Goal: Information Seeking & Learning: Learn about a topic

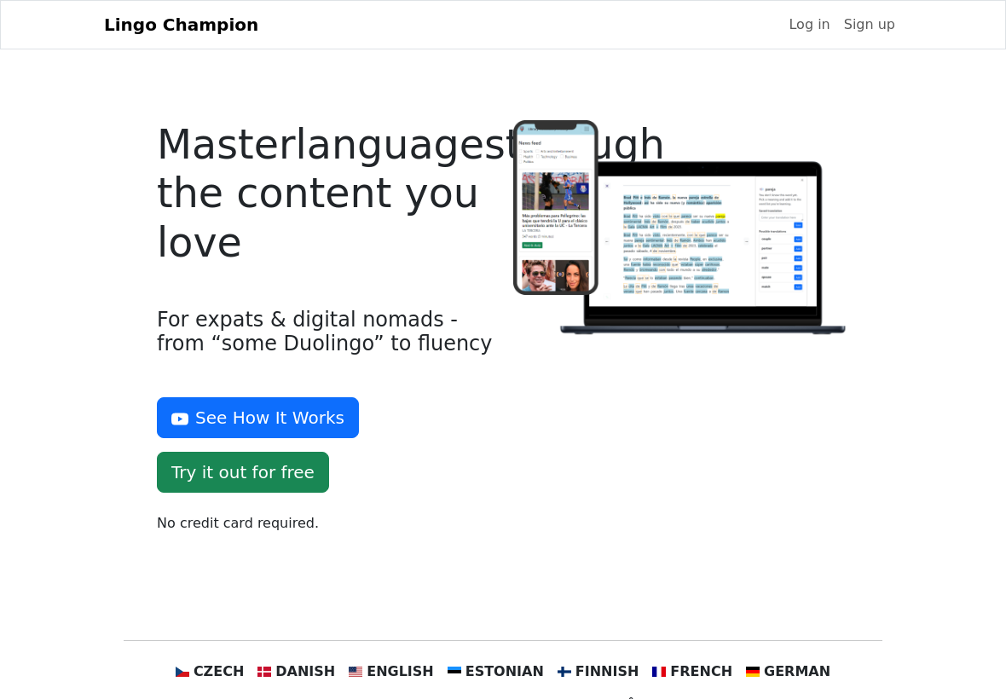
click at [808, 42] on link "Log in" at bounding box center [809, 25] width 55 height 34
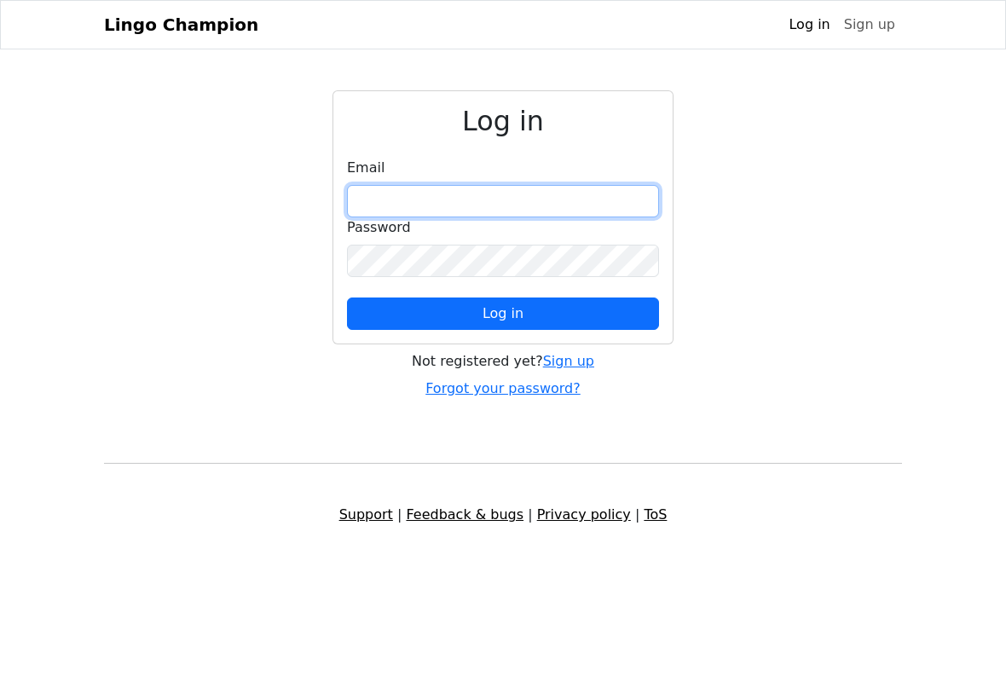
click at [462, 215] on input "email" at bounding box center [503, 201] width 312 height 32
type input "**********"
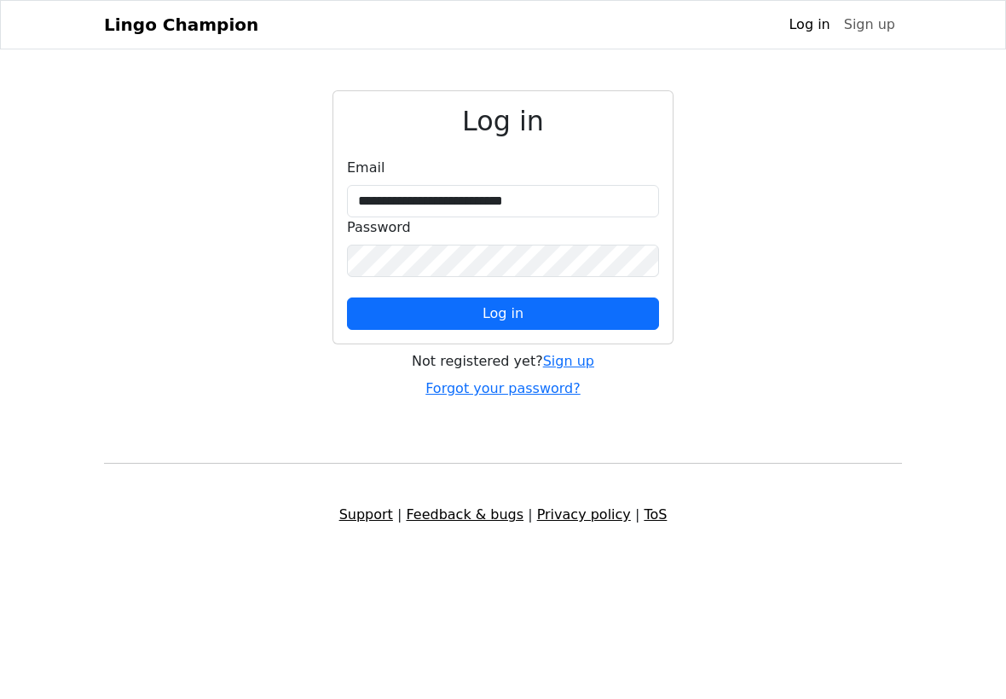
click at [599, 320] on button "Log in" at bounding box center [503, 314] width 312 height 32
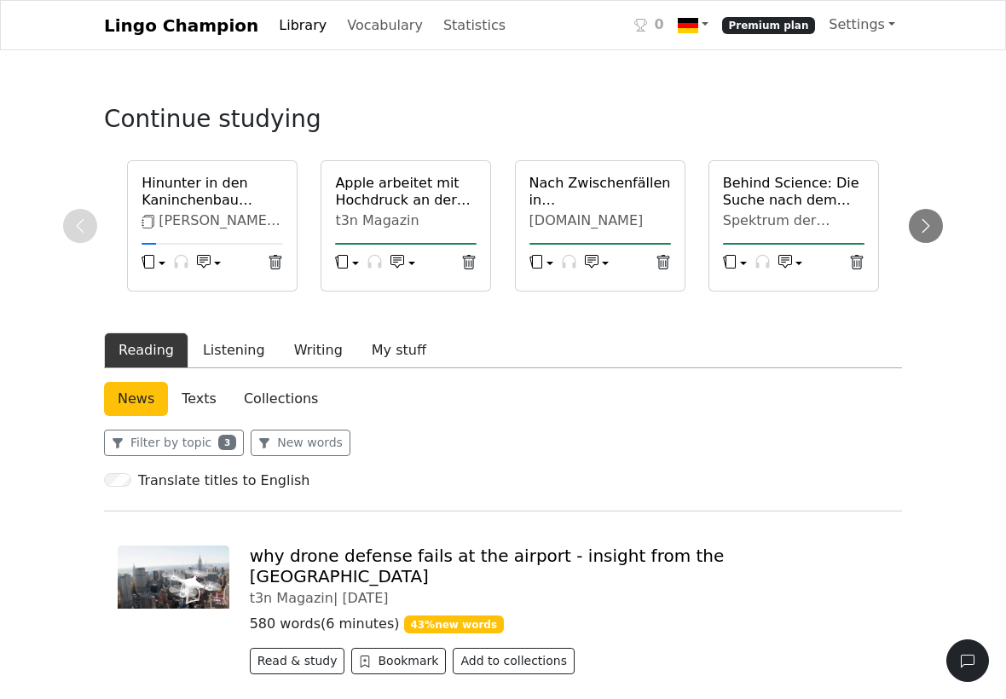
click at [195, 416] on link "Texts" at bounding box center [199, 399] width 62 height 34
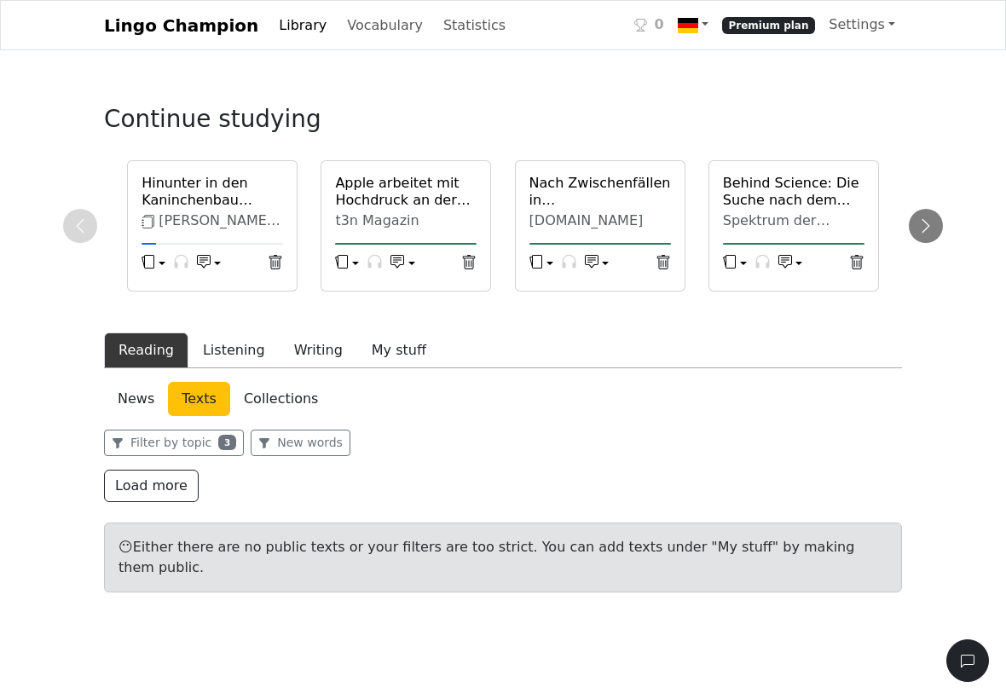
click at [271, 416] on link "Collections" at bounding box center [280, 399] width 101 height 34
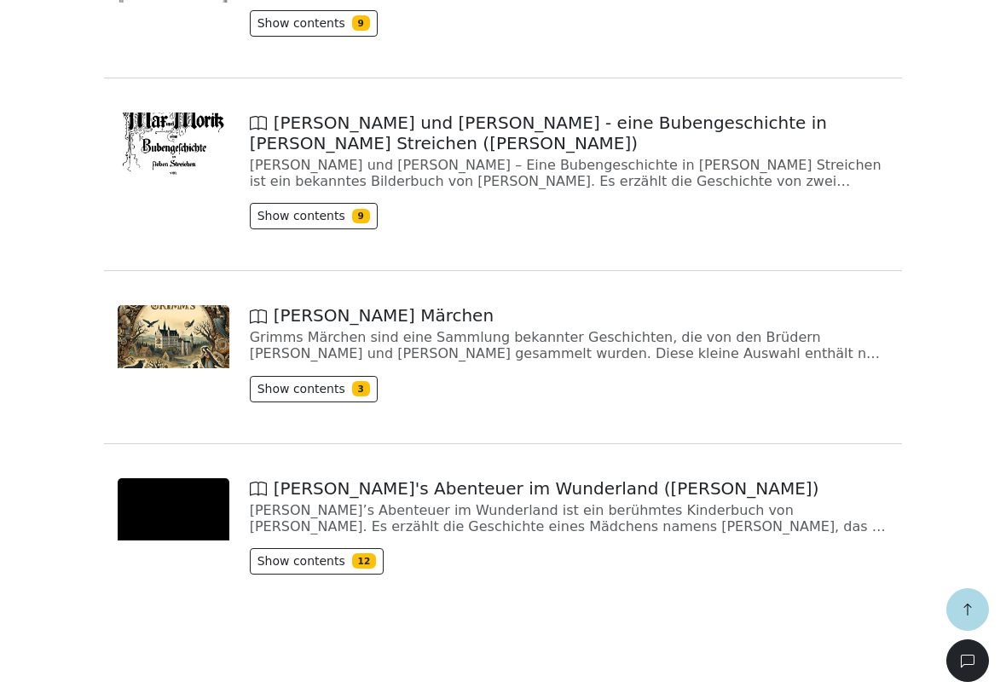
scroll to position [597, 0]
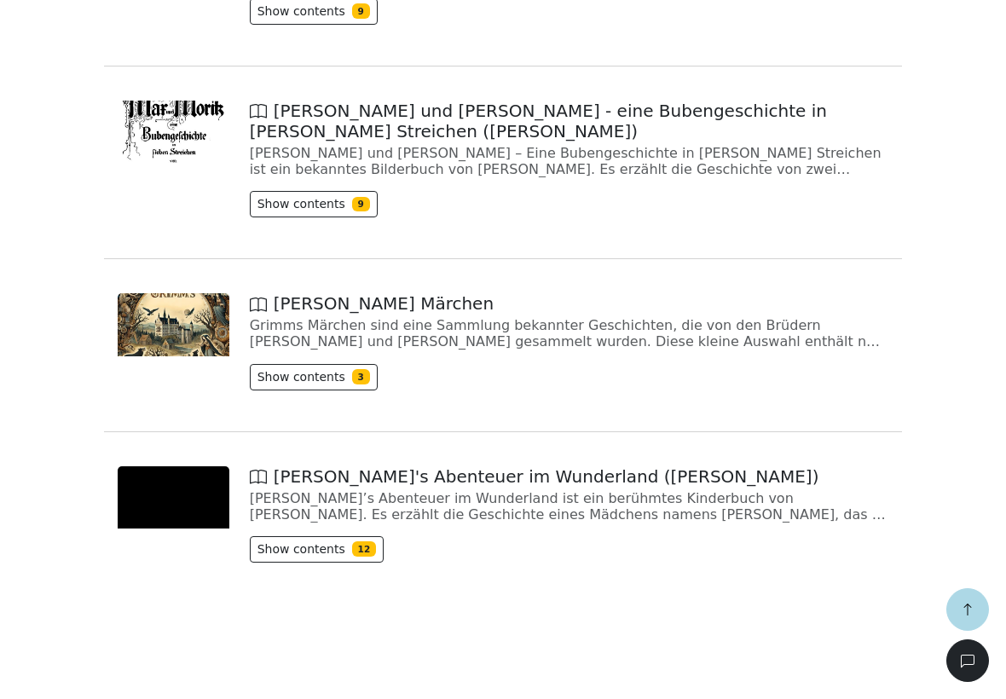
click at [675, 393] on div "Show contents 3" at bounding box center [569, 380] width 639 height 33
click at [310, 379] on button "Show contents 3" at bounding box center [314, 377] width 128 height 26
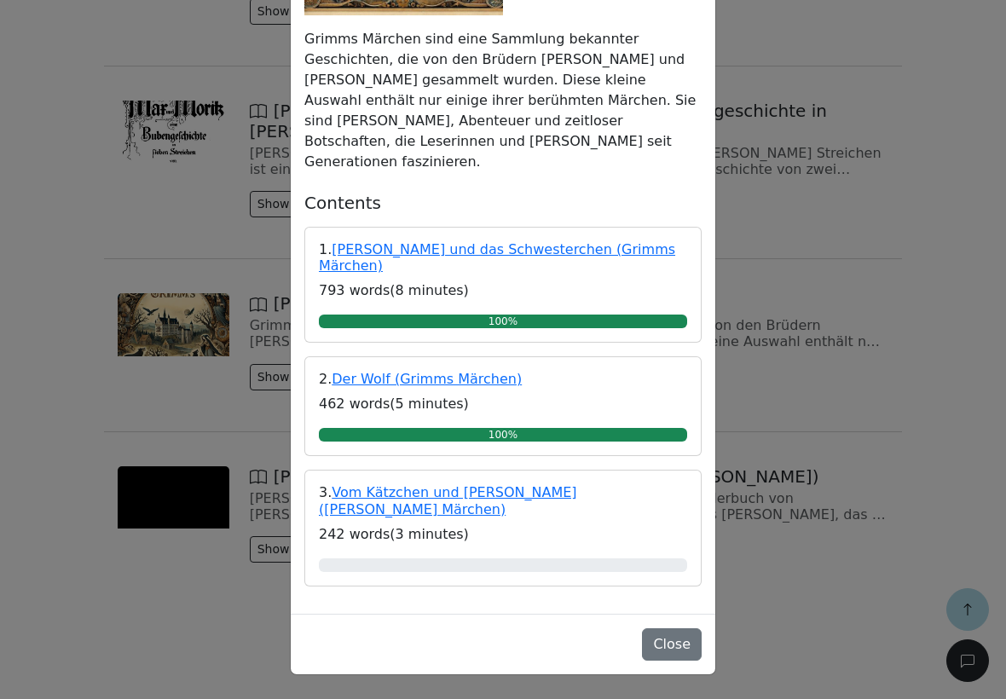
scroll to position [284, 0]
click at [503, 486] on link "Vom Kätzchen und [PERSON_NAME] ([PERSON_NAME] Märchen)" at bounding box center [448, 500] width 258 height 32
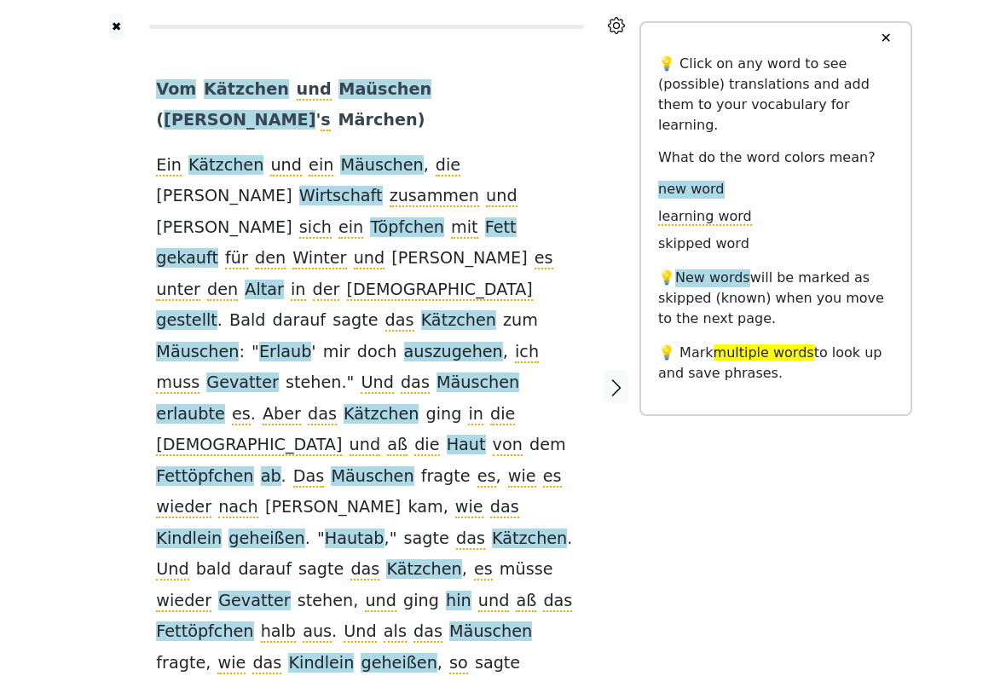
click at [213, 155] on span "Kätzchen" at bounding box center [225, 165] width 75 height 21
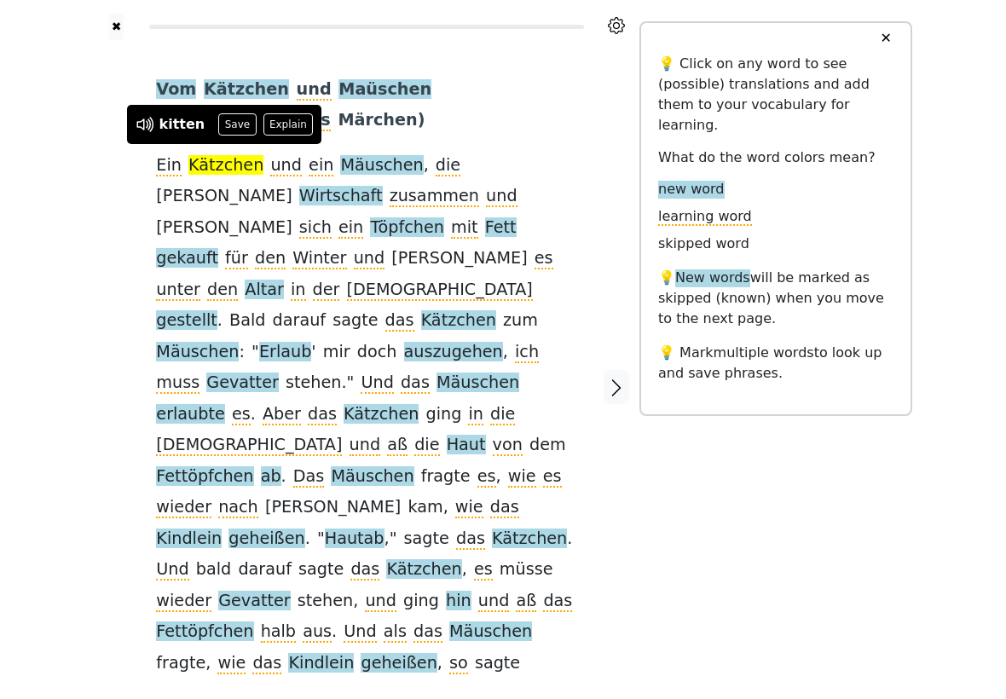
click at [349, 155] on span "Mäuschen" at bounding box center [381, 165] width 83 height 21
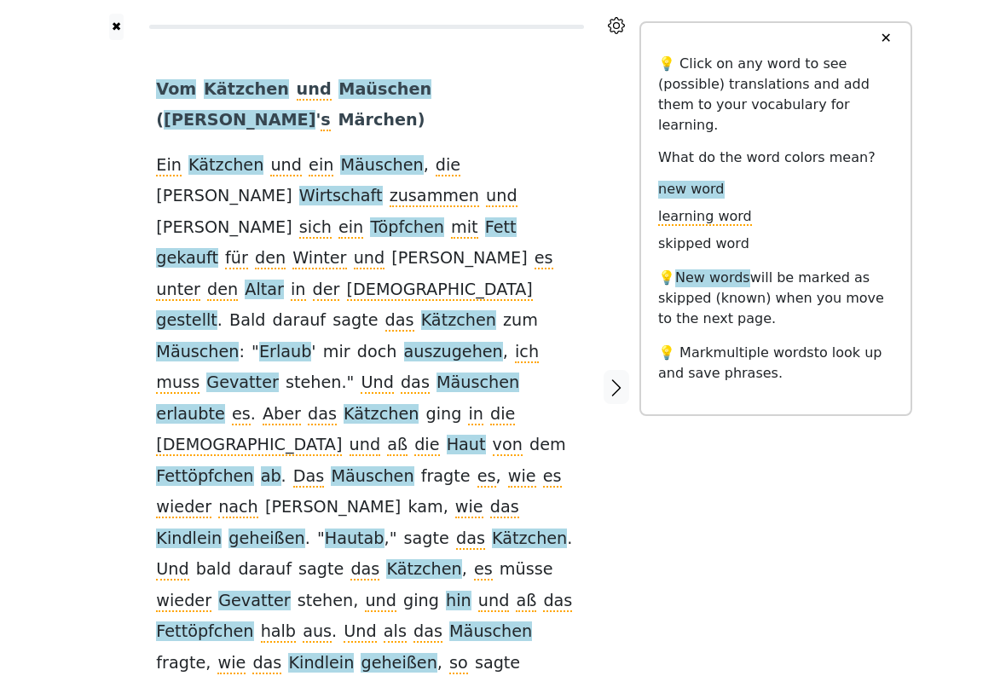
click at [383, 186] on span "Wirtschaft" at bounding box center [341, 196] width 84 height 21
click at [332, 217] on span "sich" at bounding box center [315, 227] width 32 height 21
click at [443, 217] on span "Töpfchen" at bounding box center [407, 227] width 74 height 21
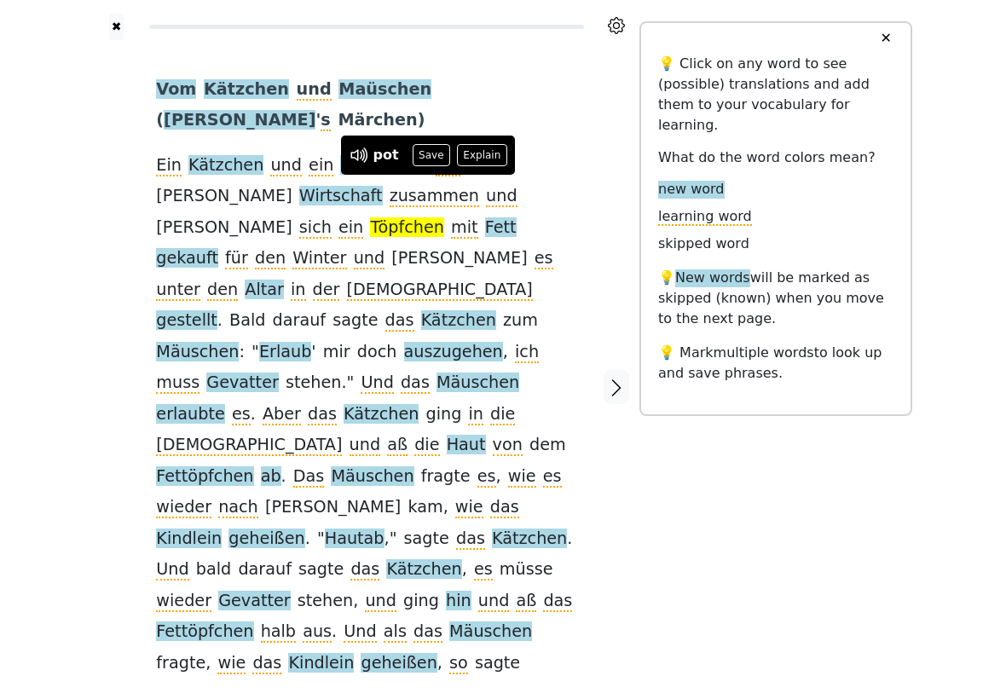
click at [514, 217] on span "Fett" at bounding box center [501, 227] width 32 height 21
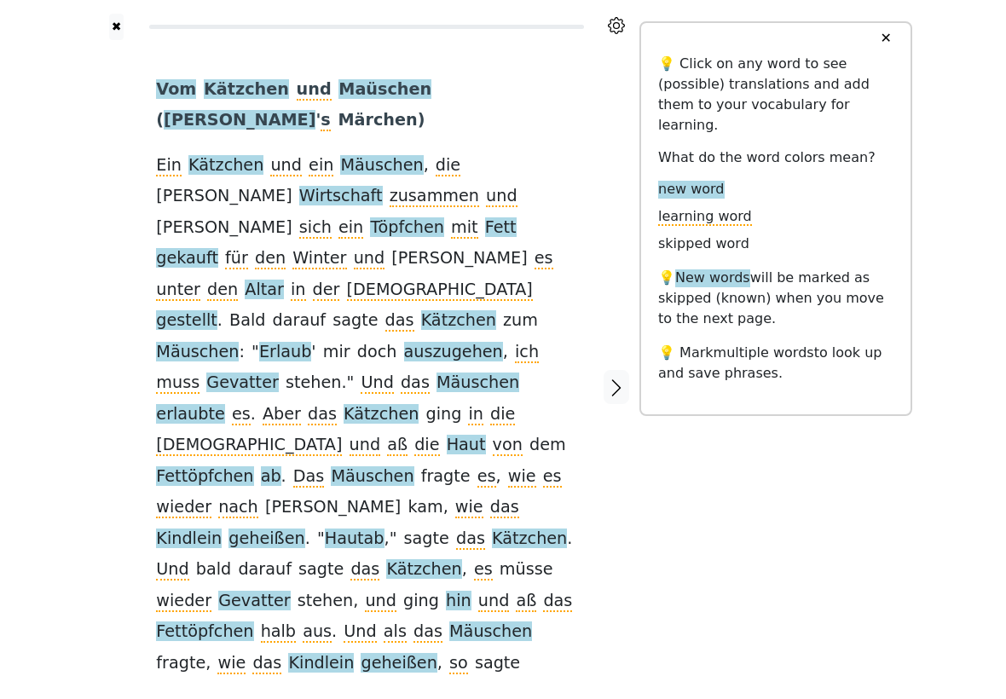
click at [217, 310] on span "gestellt" at bounding box center [186, 320] width 61 height 21
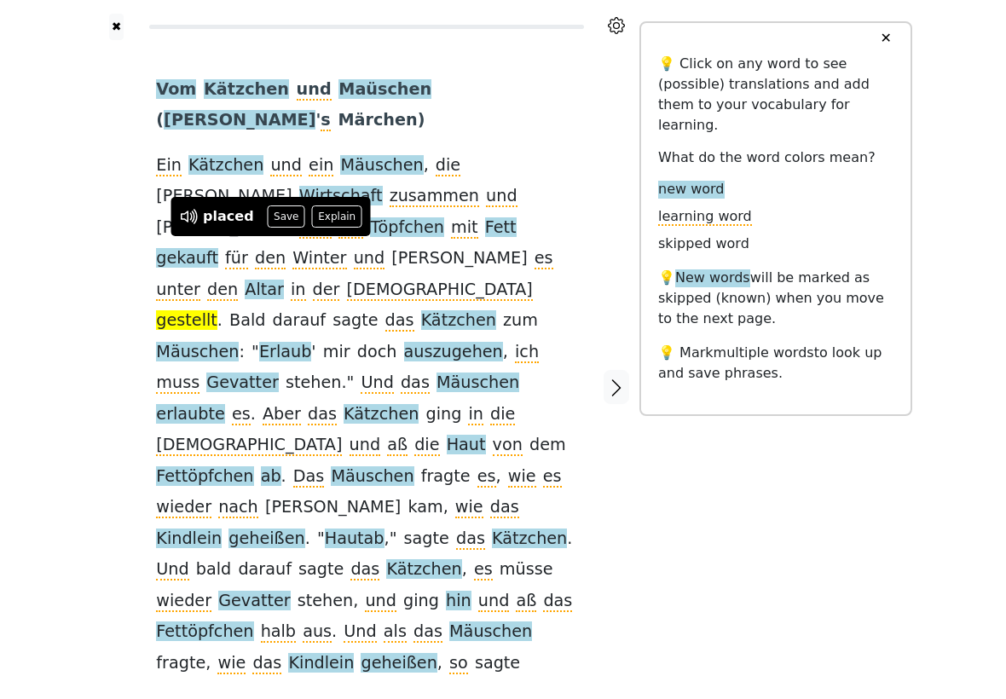
click at [206, 373] on span "Gevatter" at bounding box center [242, 383] width 72 height 21
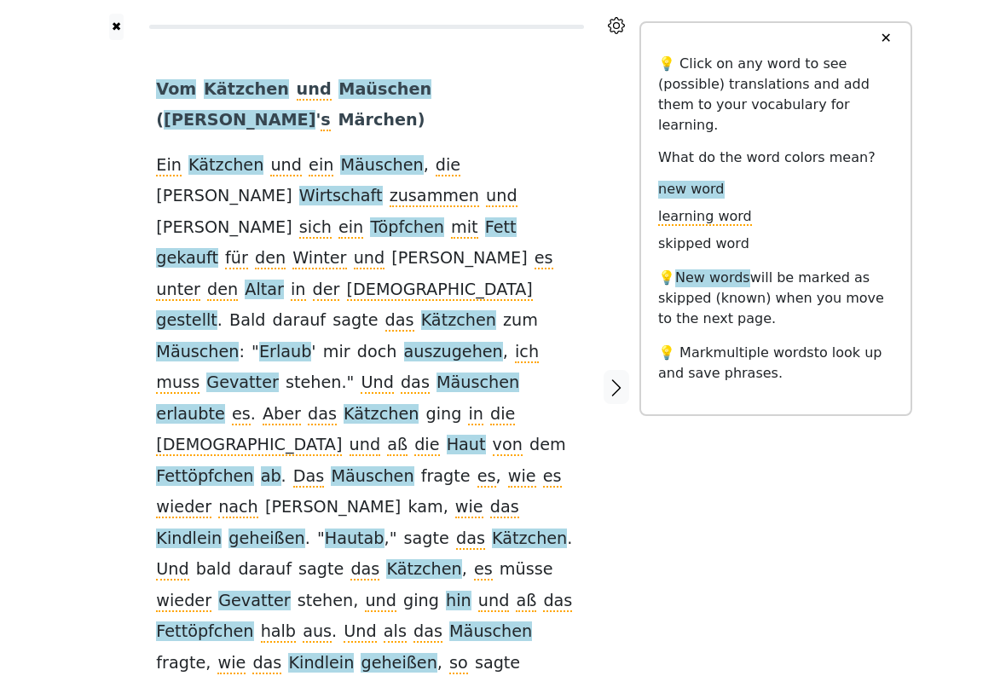
click at [224, 404] on span "erlaubte" at bounding box center [190, 414] width 68 height 21
click at [486, 435] on span "Haut" at bounding box center [466, 445] width 39 height 21
click at [293, 467] on span at bounding box center [290, 477] width 7 height 21
click at [281, 467] on span "ab" at bounding box center [271, 477] width 20 height 21
click at [408, 435] on span "aß" at bounding box center [397, 445] width 20 height 21
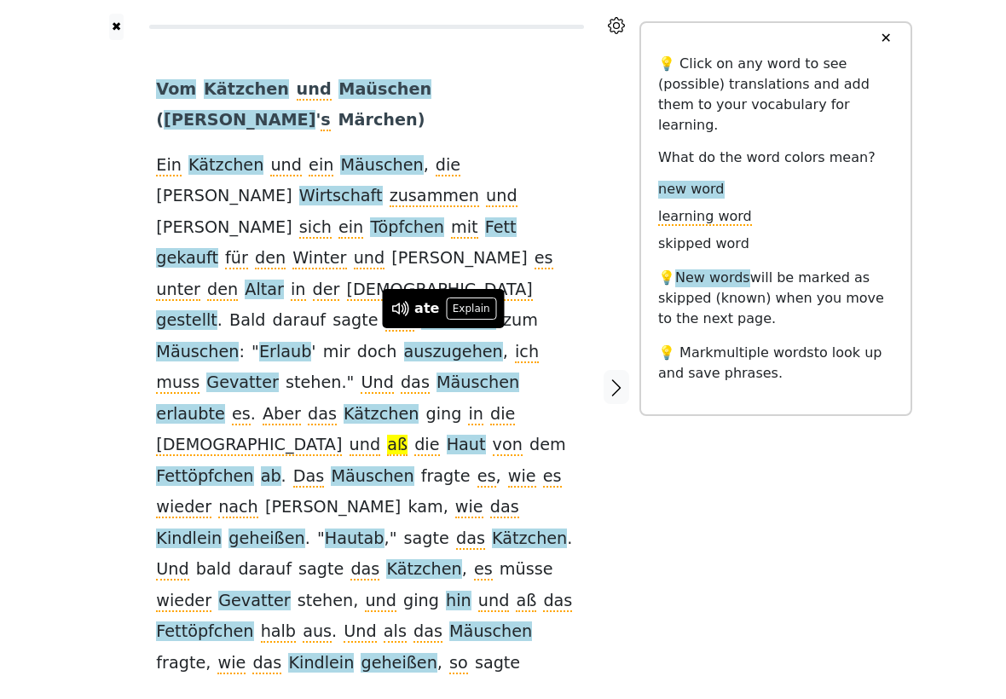
click at [486, 435] on span "Haut" at bounding box center [466, 445] width 39 height 21
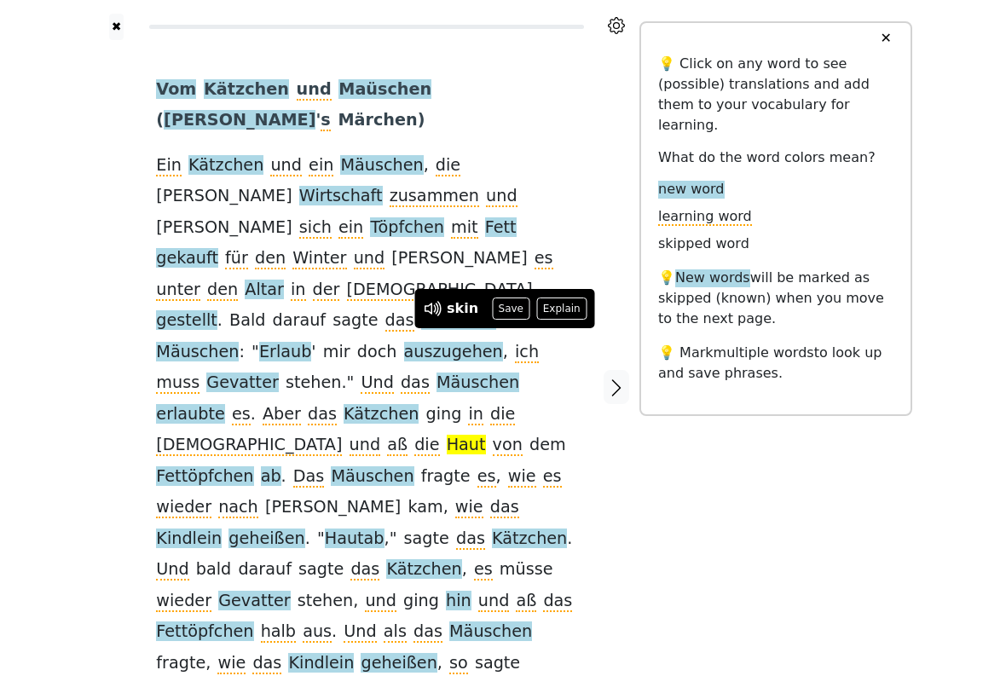
click at [408, 497] on span "kam" at bounding box center [425, 507] width 35 height 21
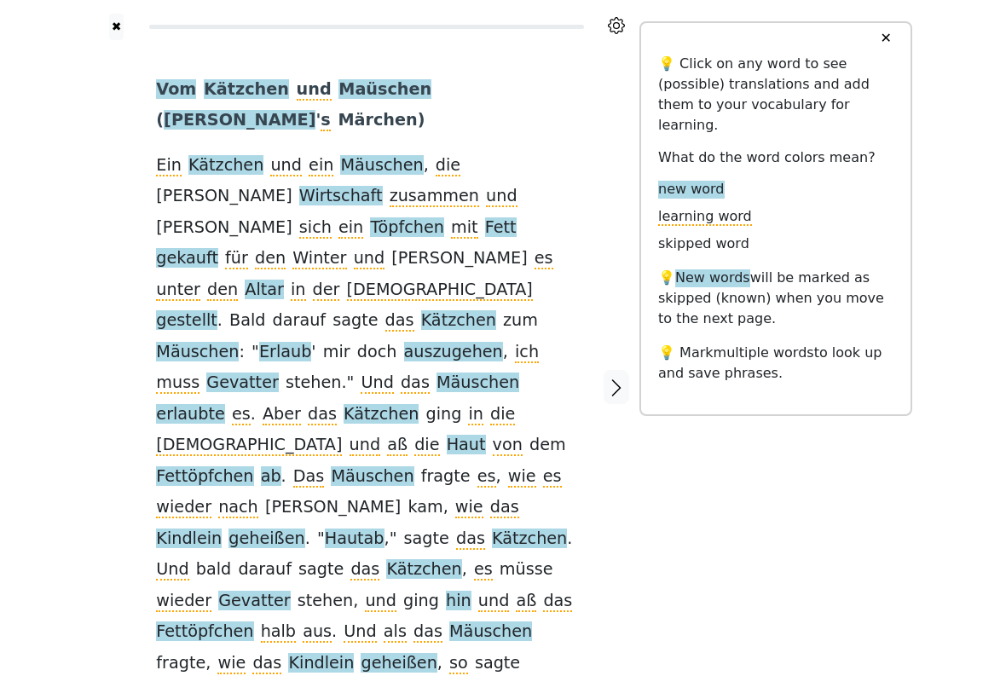
click at [304, 529] on span "geheißen" at bounding box center [267, 539] width 76 height 21
click at [222, 529] on span "Kindlein" at bounding box center [189, 539] width 66 height 21
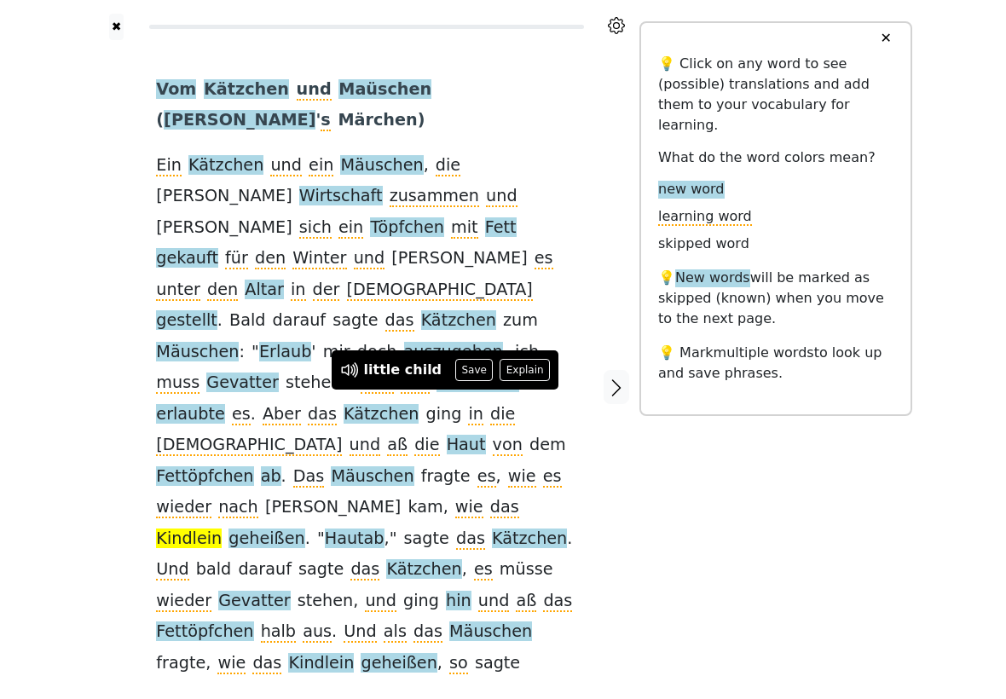
click at [325, 529] on span "Hautab" at bounding box center [355, 539] width 60 height 21
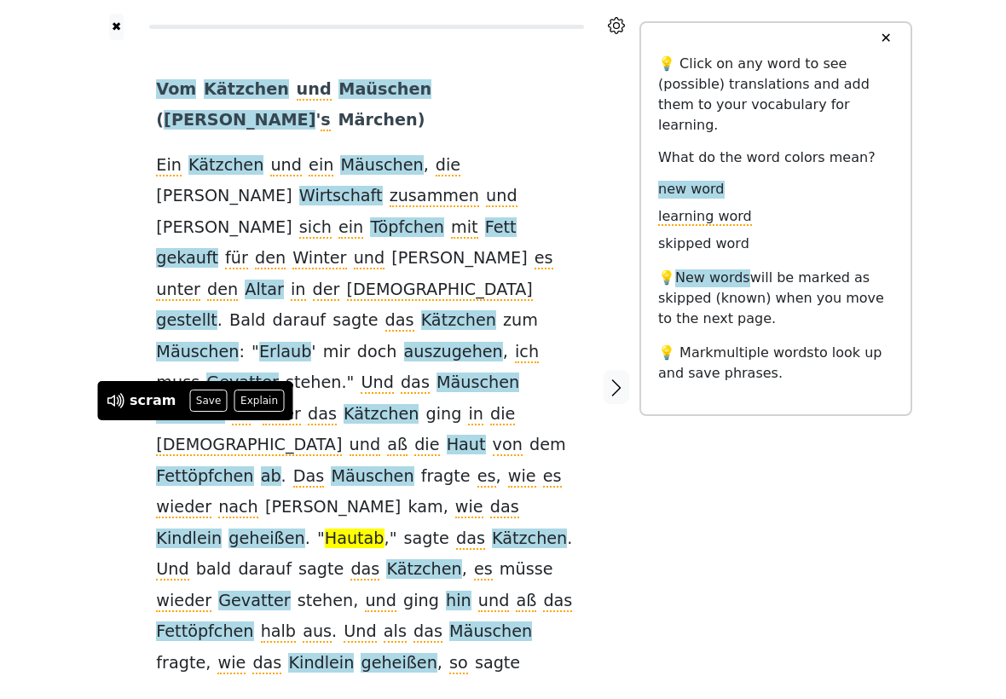
click at [292, 559] on span "darauf" at bounding box center [265, 569] width 54 height 21
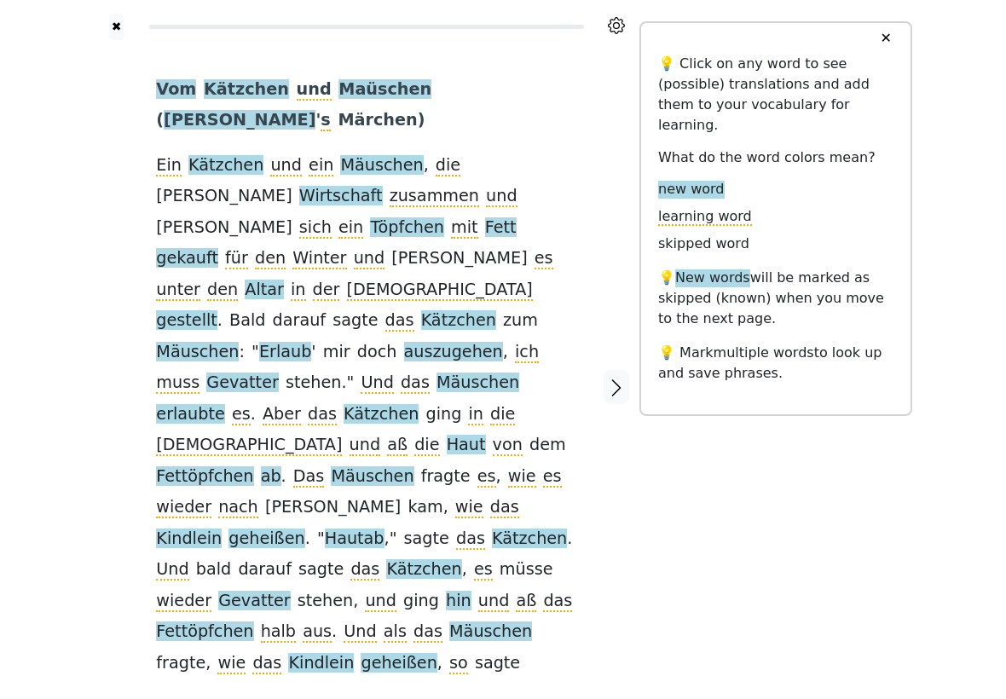
click at [407, 622] on span "als" at bounding box center [395, 632] width 23 height 21
click at [354, 653] on span "Kindlein" at bounding box center [321, 663] width 66 height 21
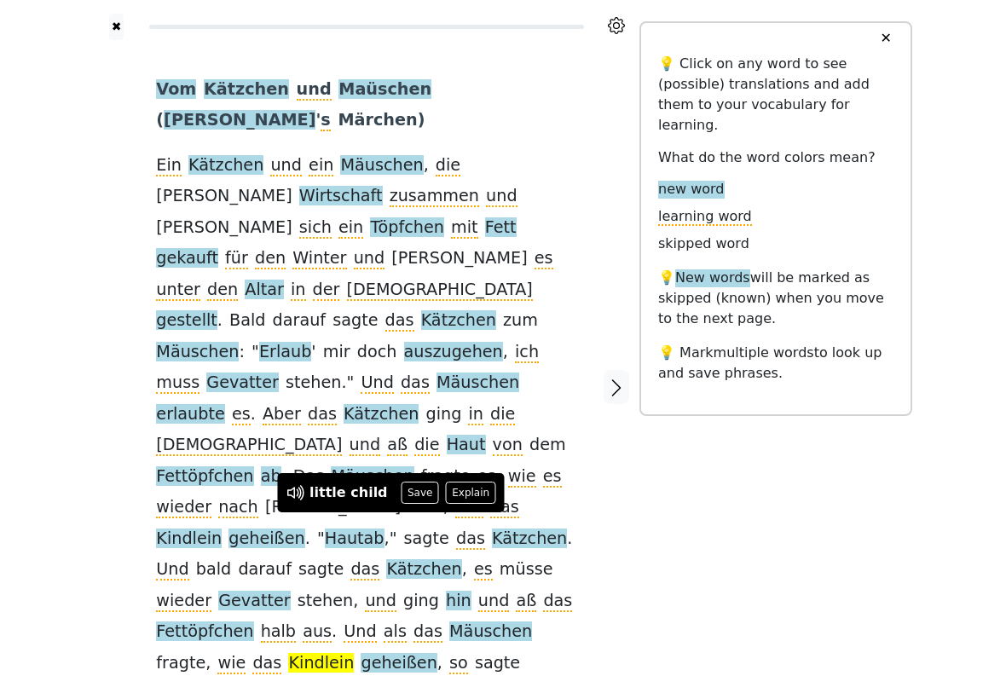
click at [437, 653] on span "geheißen" at bounding box center [399, 663] width 76 height 21
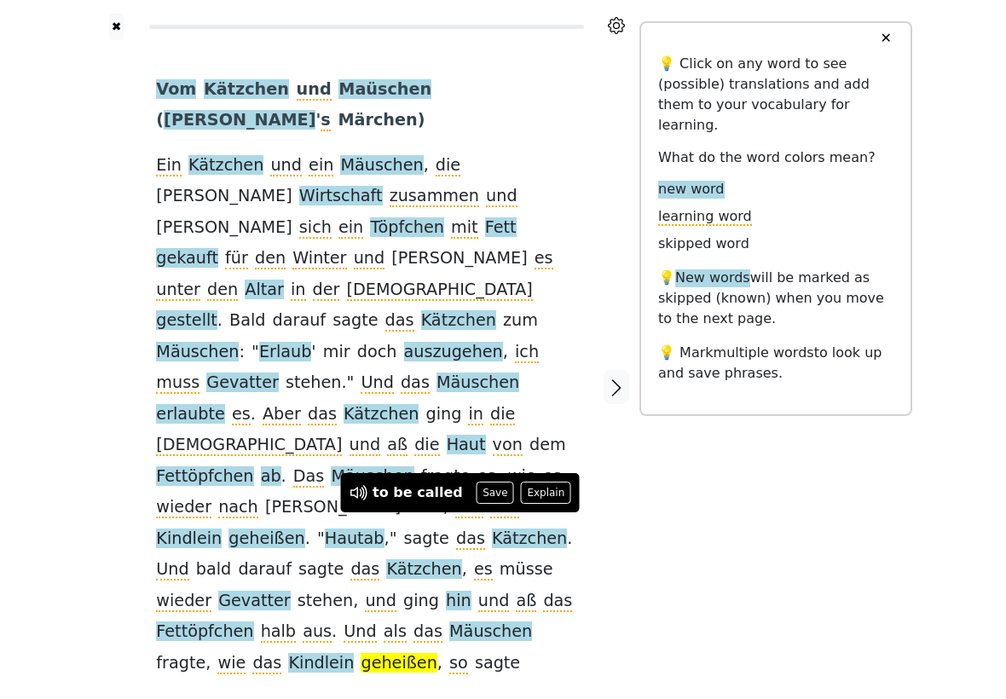
click at [620, 378] on icon "button" at bounding box center [616, 388] width 20 height 20
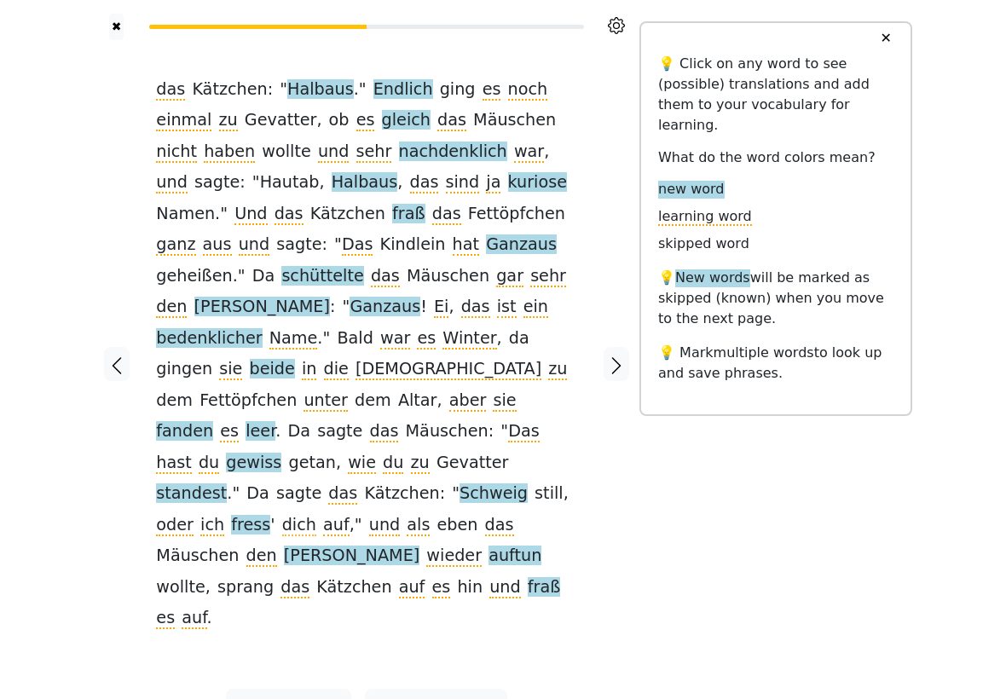
click at [306, 101] on span "Halbaus" at bounding box center [320, 89] width 67 height 21
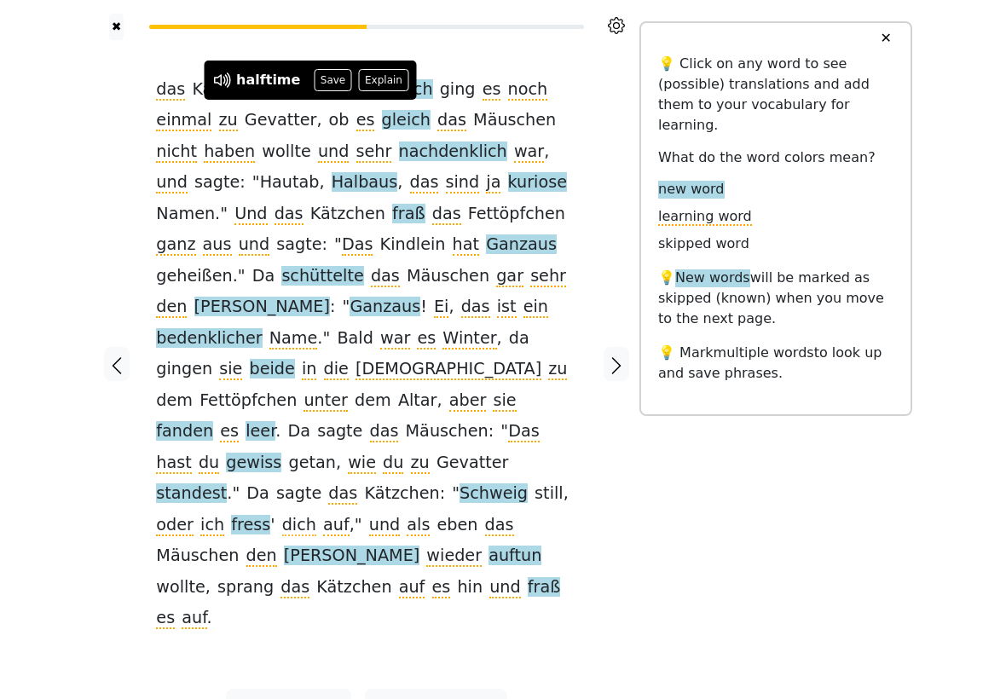
click at [440, 101] on span "ging" at bounding box center [458, 89] width 36 height 21
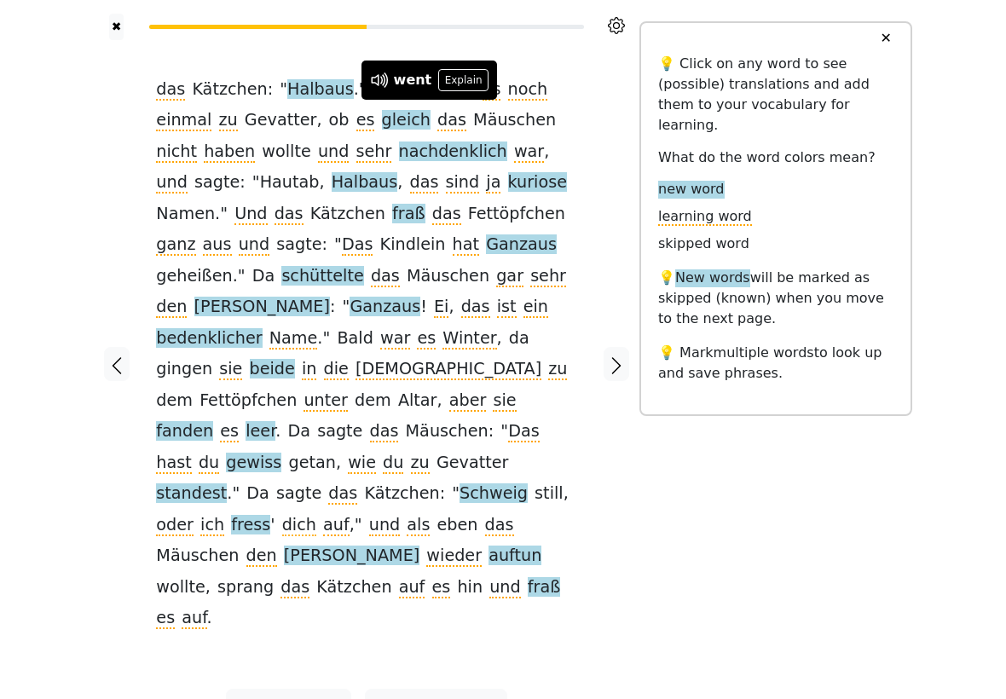
click at [382, 131] on span "gleich" at bounding box center [406, 120] width 49 height 21
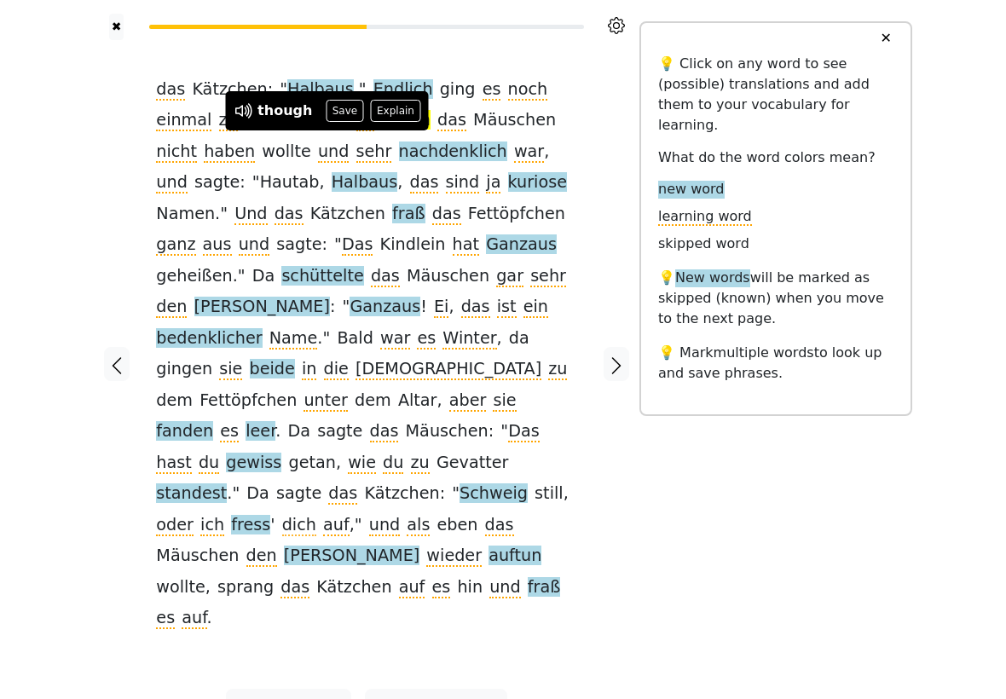
click at [329, 131] on span "ob" at bounding box center [339, 120] width 20 height 21
click at [438, 131] on span "das" at bounding box center [452, 120] width 29 height 21
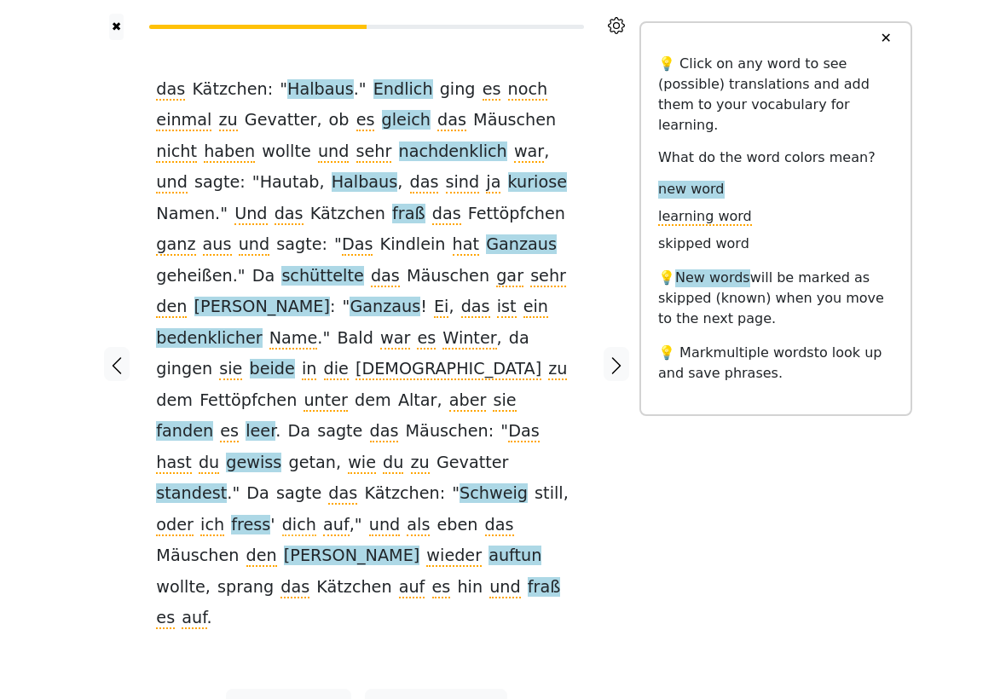
click at [382, 131] on span "gleich" at bounding box center [406, 120] width 49 height 21
click at [486, 256] on span "Ganzaus" at bounding box center [521, 245] width 71 height 21
click at [232, 266] on span "geheißen" at bounding box center [194, 276] width 76 height 21
click at [363, 266] on span "schüttelte" at bounding box center [322, 276] width 82 height 21
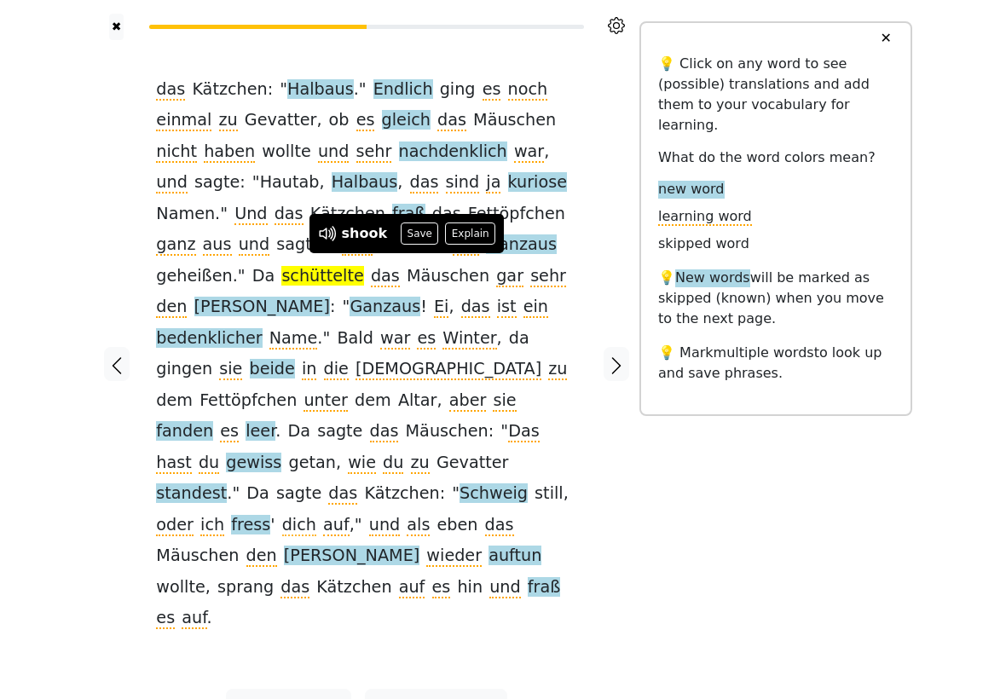
click at [496, 287] on span "gar" at bounding box center [509, 276] width 27 height 21
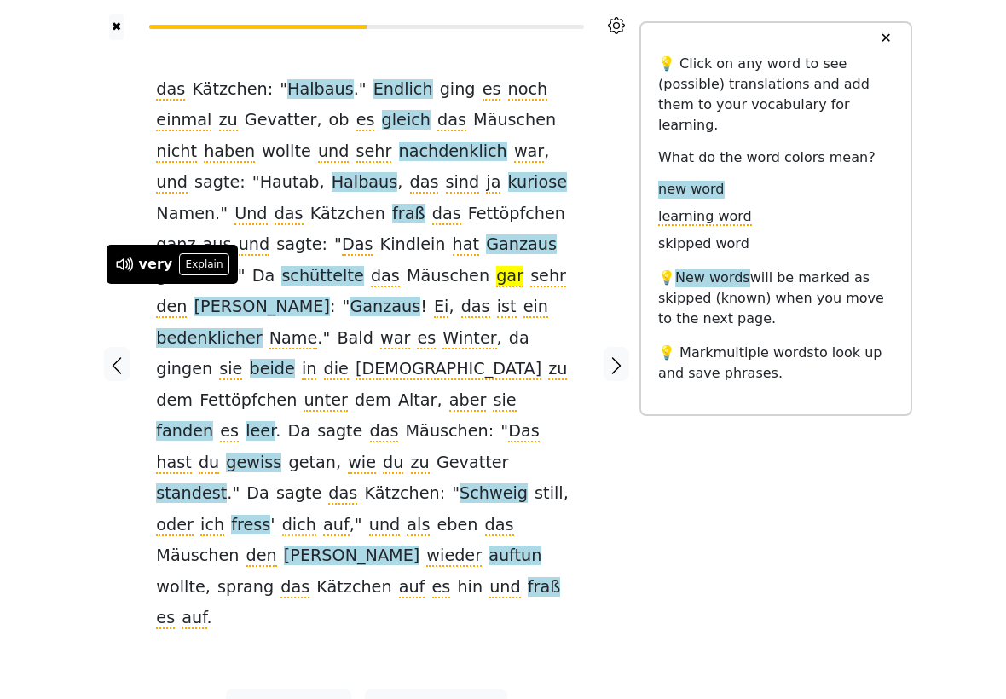
click at [235, 328] on span "bedenklicher" at bounding box center [209, 338] width 106 height 21
click at [434, 300] on span "Ei" at bounding box center [441, 307] width 14 height 21
click at [275, 421] on span "leer" at bounding box center [261, 431] width 30 height 21
click at [252, 453] on span "gewiss" at bounding box center [253, 463] width 55 height 21
click at [227, 484] on span "standest" at bounding box center [191, 494] width 71 height 21
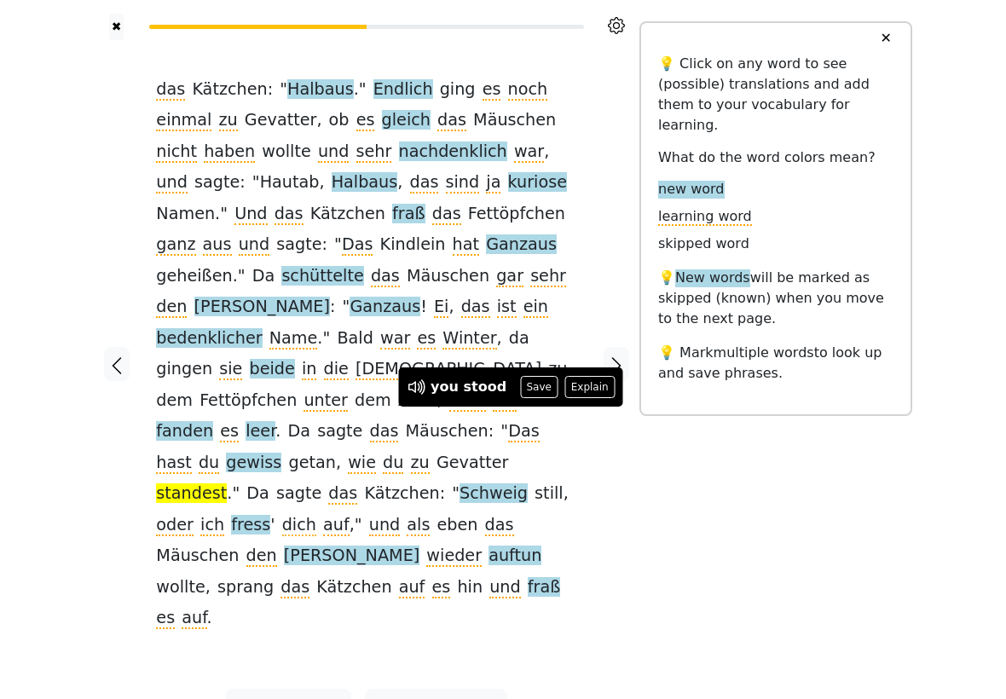
click at [460, 484] on span "Schweig" at bounding box center [494, 494] width 68 height 21
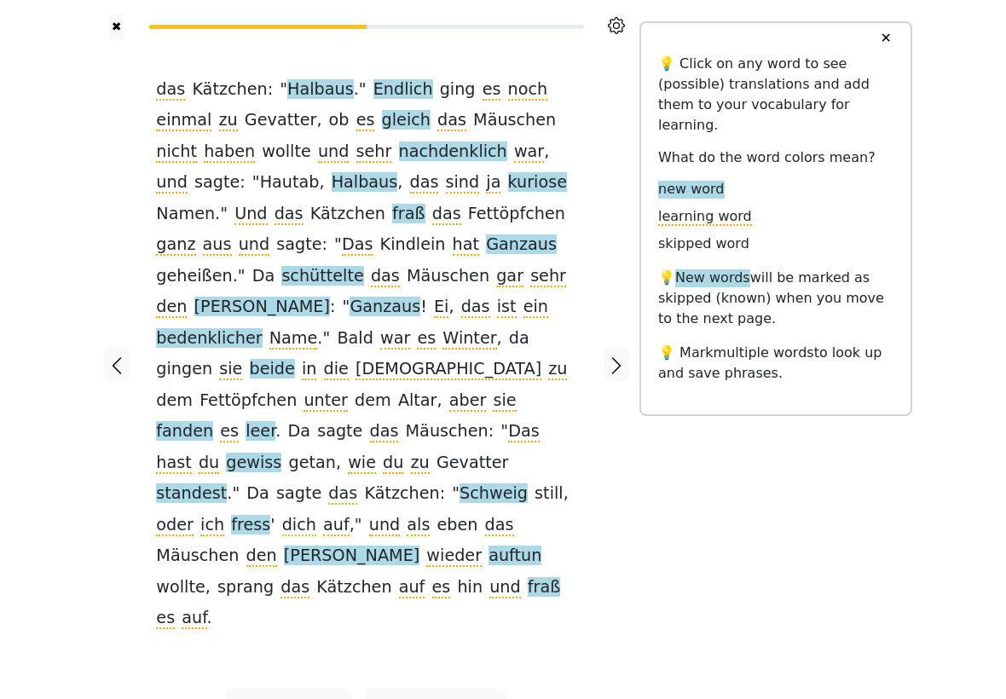
click at [270, 515] on span "fress" at bounding box center [250, 525] width 39 height 21
click at [407, 515] on span "als" at bounding box center [418, 525] width 23 height 21
click at [420, 546] on span "[PERSON_NAME]" at bounding box center [352, 556] width 136 height 21
click at [561, 577] on span "fraß" at bounding box center [544, 587] width 33 height 21
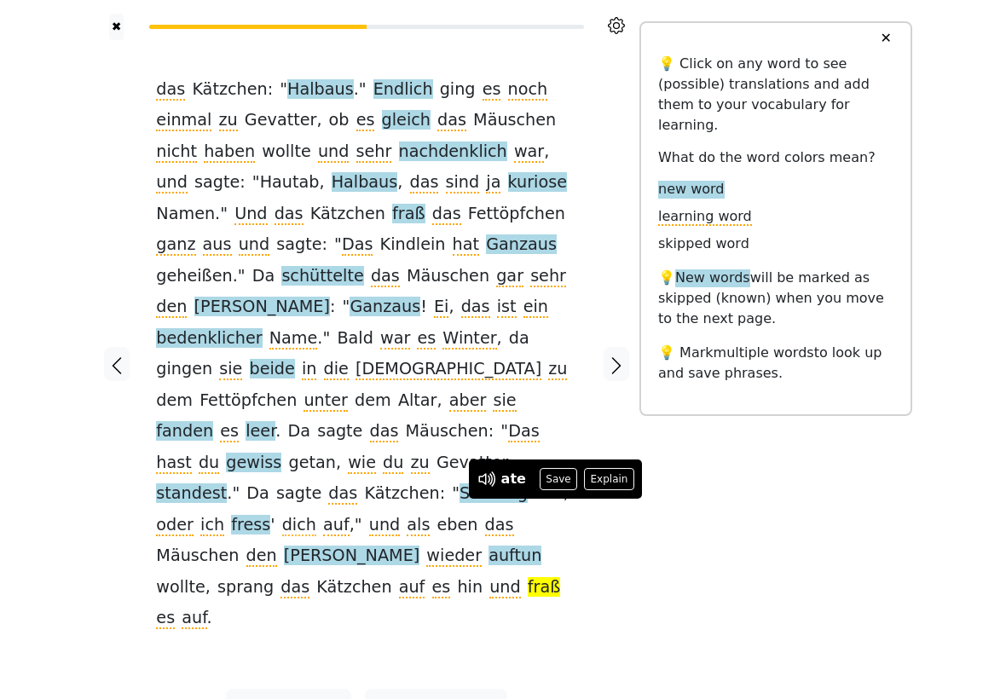
click at [196, 608] on span "auf" at bounding box center [194, 618] width 25 height 21
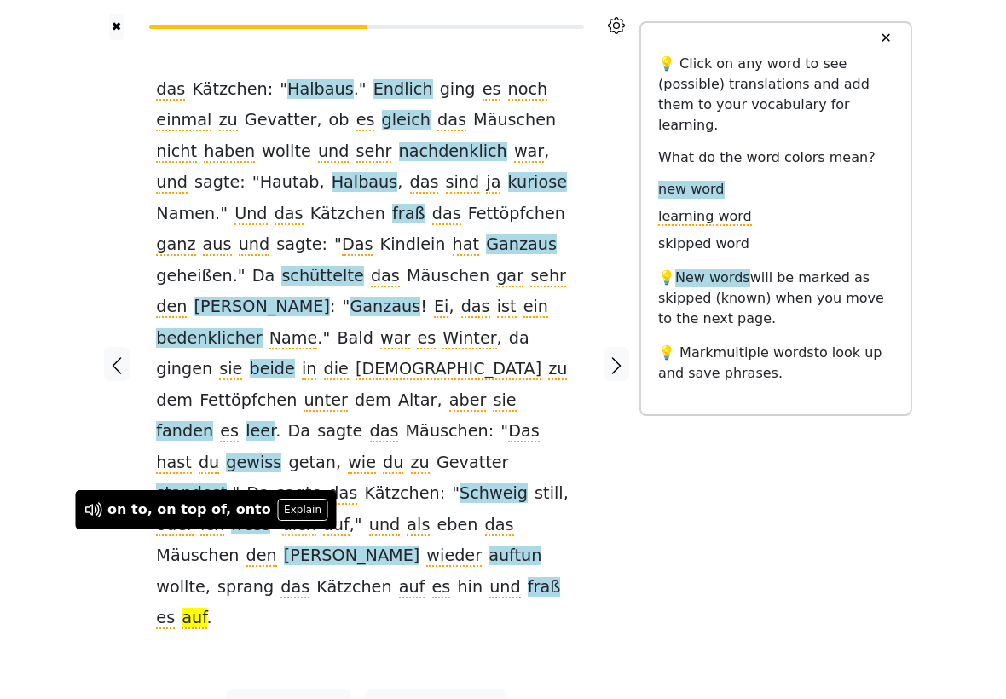
click at [616, 356] on icon "button" at bounding box center [616, 366] width 20 height 20
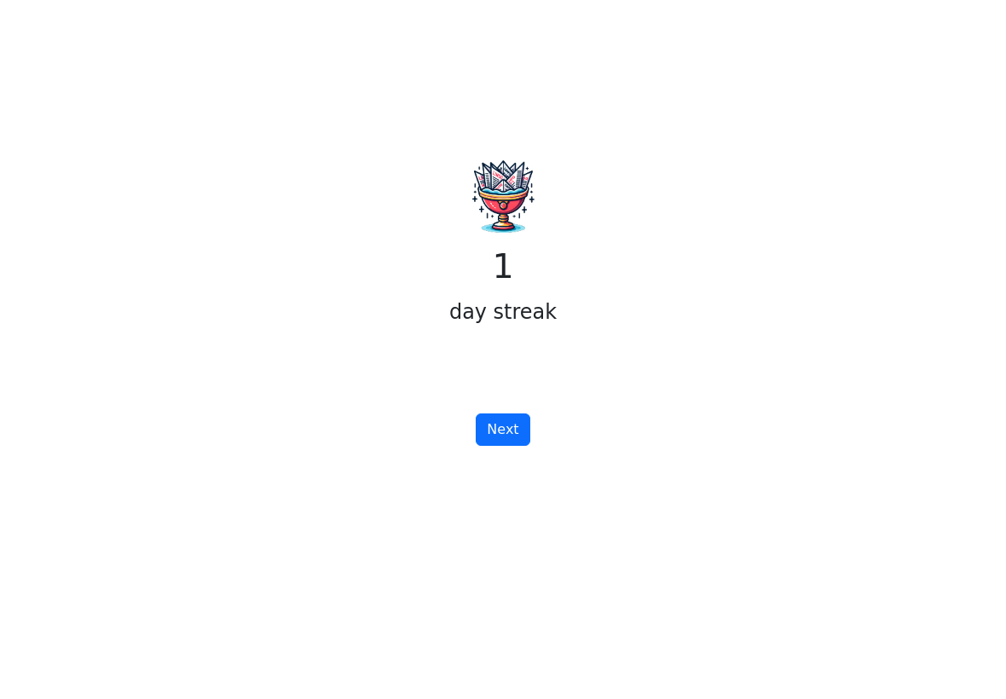
click at [512, 441] on button "Next" at bounding box center [503, 430] width 54 height 32
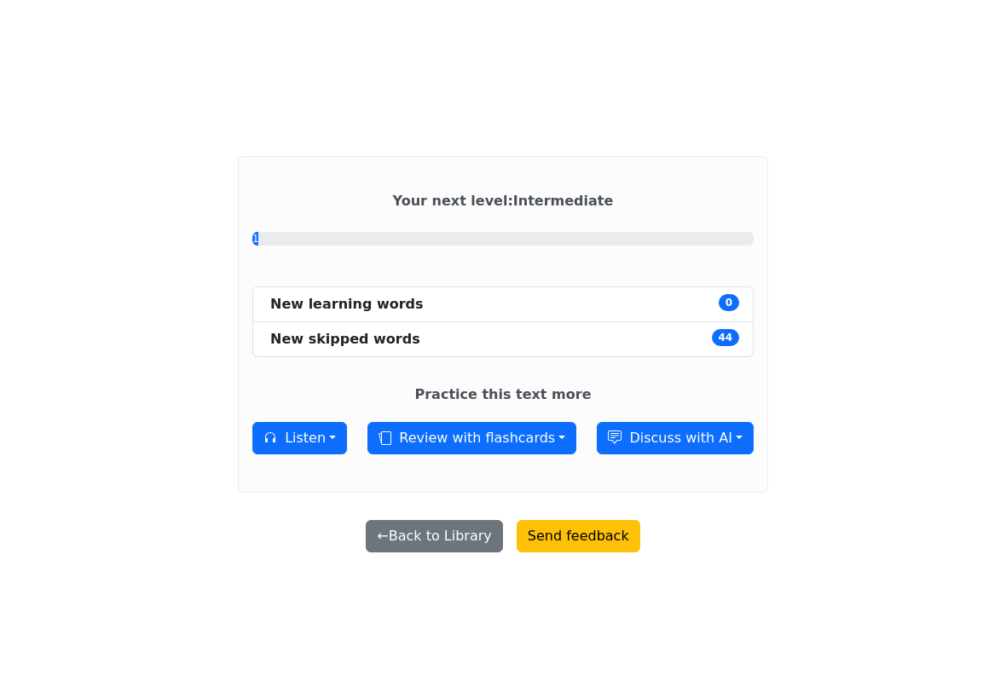
click at [472, 553] on button "← Back to Library" at bounding box center [434, 536] width 136 height 32
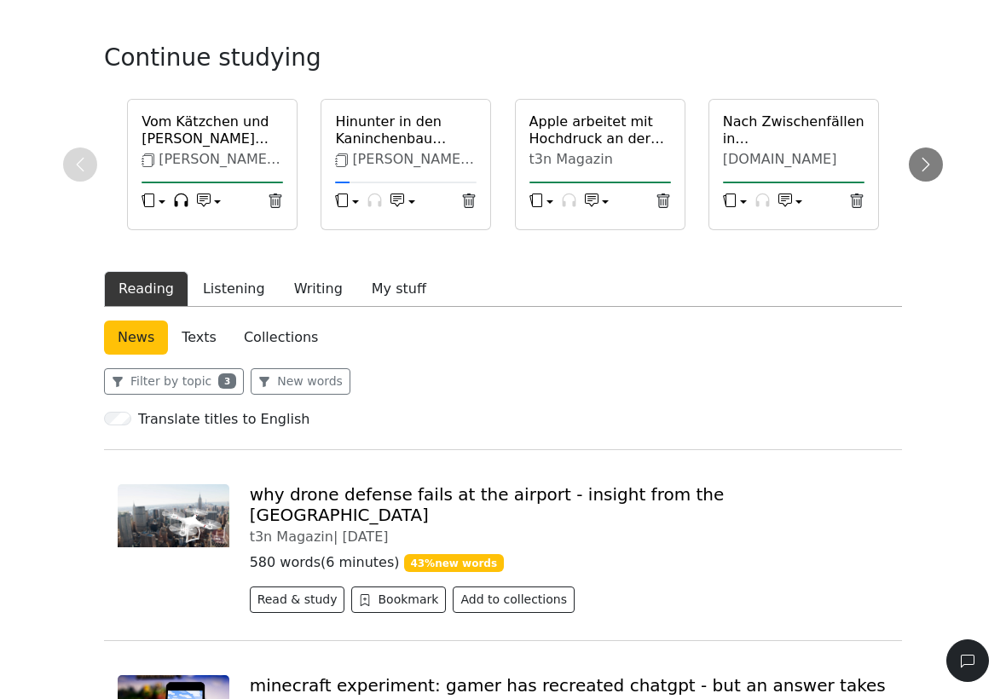
scroll to position [32, 0]
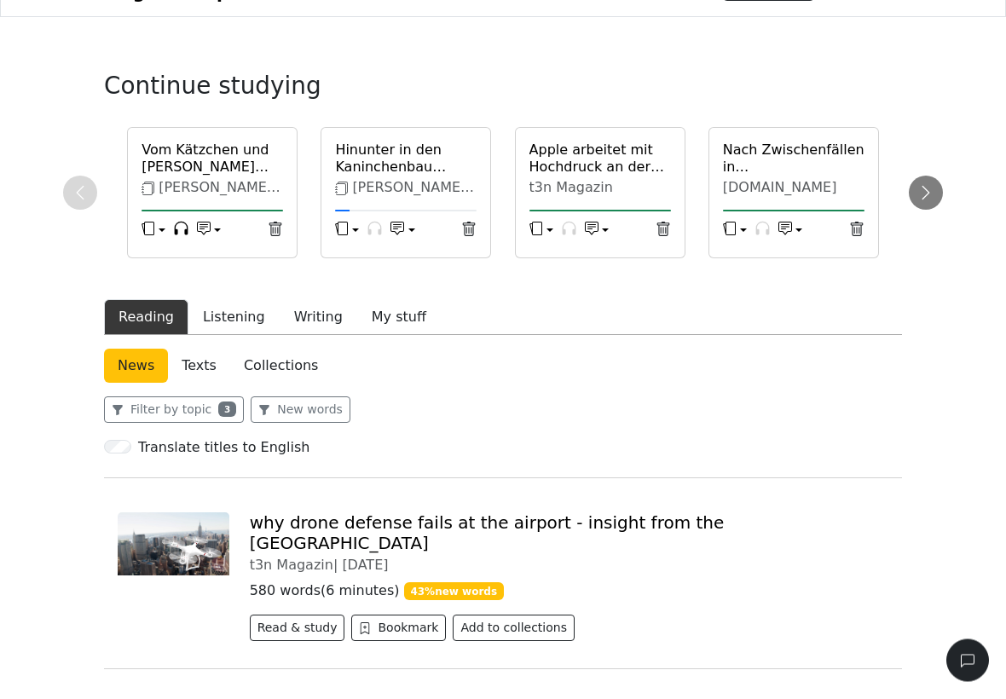
click at [276, 384] on link "Collections" at bounding box center [280, 367] width 101 height 34
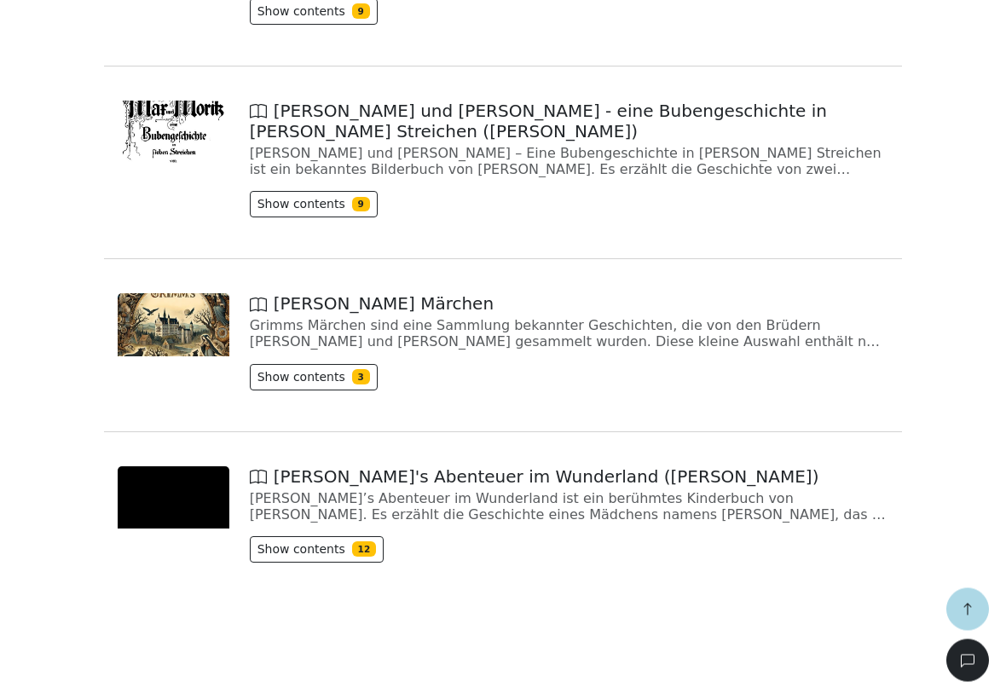
scroll to position [597, 0]
click at [321, 372] on button "Show contents 3" at bounding box center [314, 377] width 128 height 26
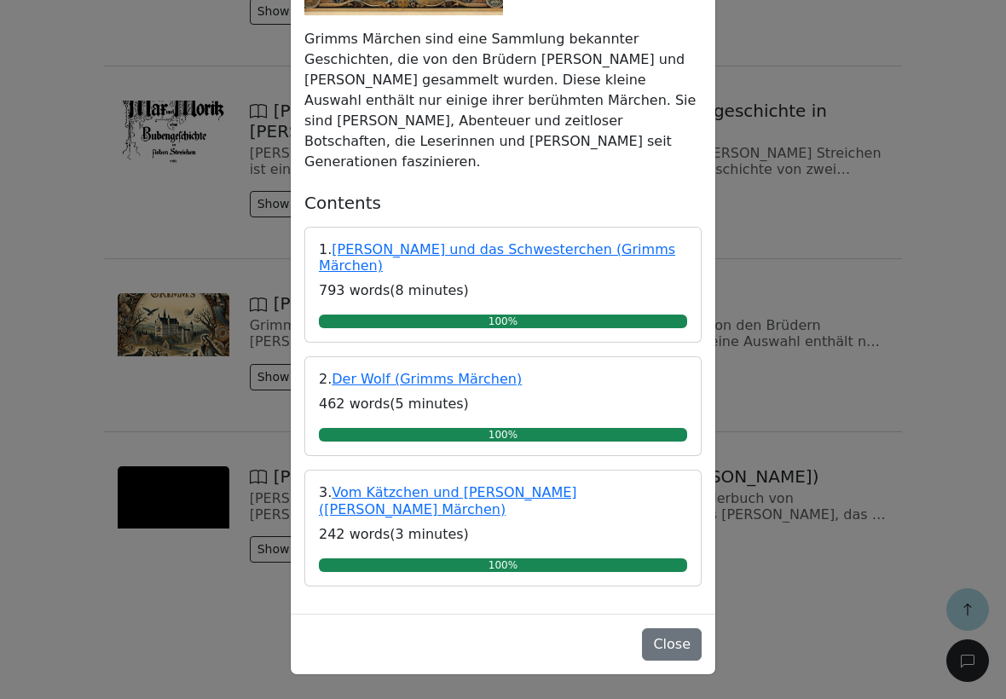
scroll to position [284, 0]
click at [670, 629] on button "Close" at bounding box center [672, 645] width 60 height 32
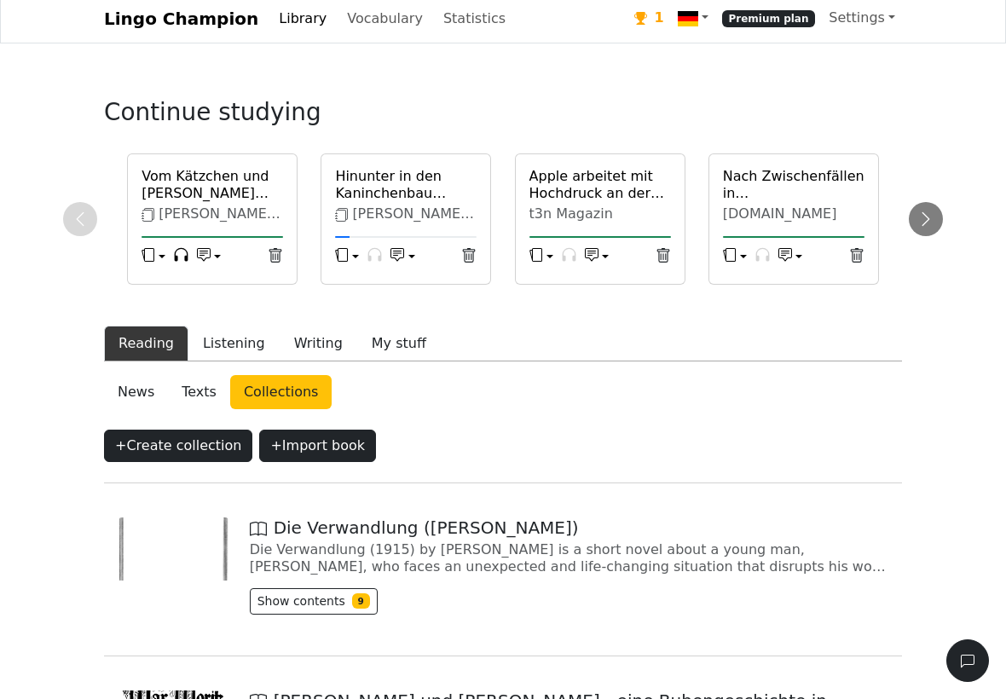
scroll to position [0, 0]
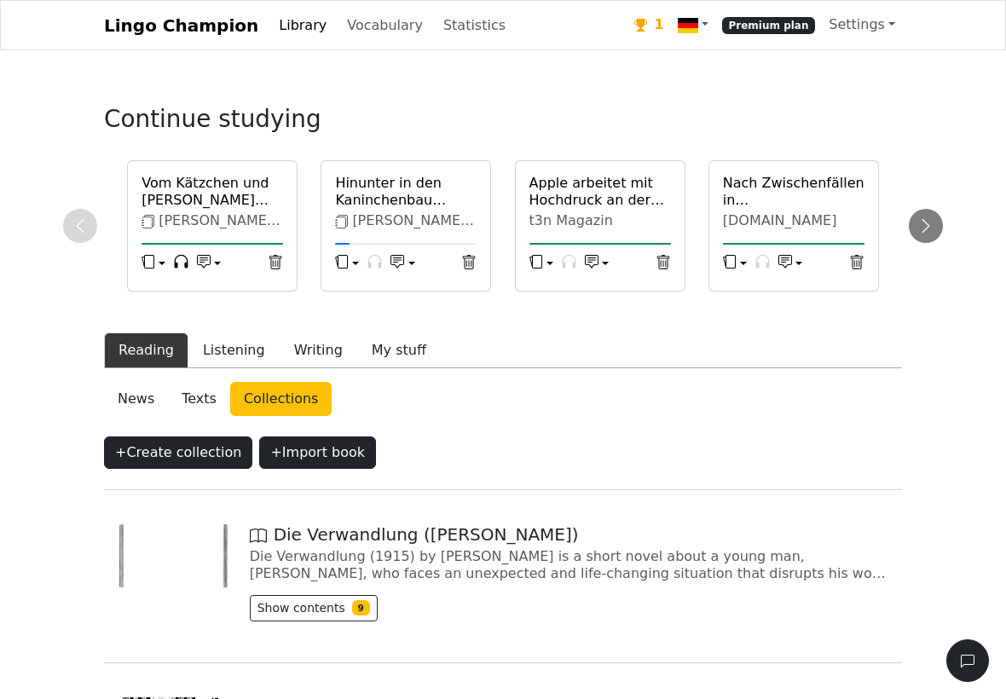
click at [389, 368] on button "My stuff" at bounding box center [399, 351] width 84 height 36
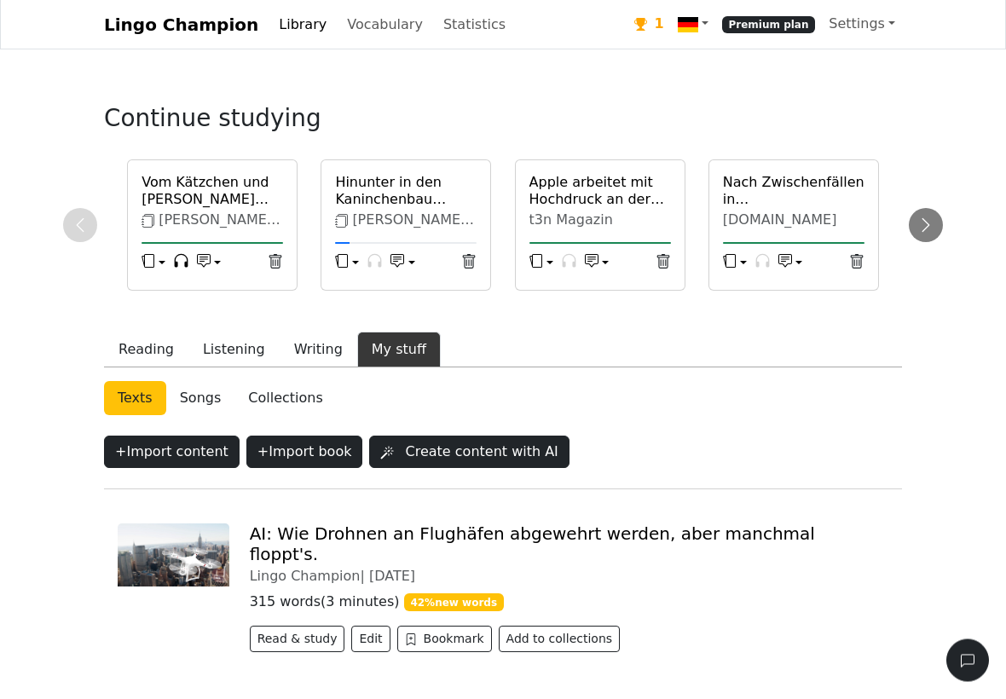
scroll to position [77, 0]
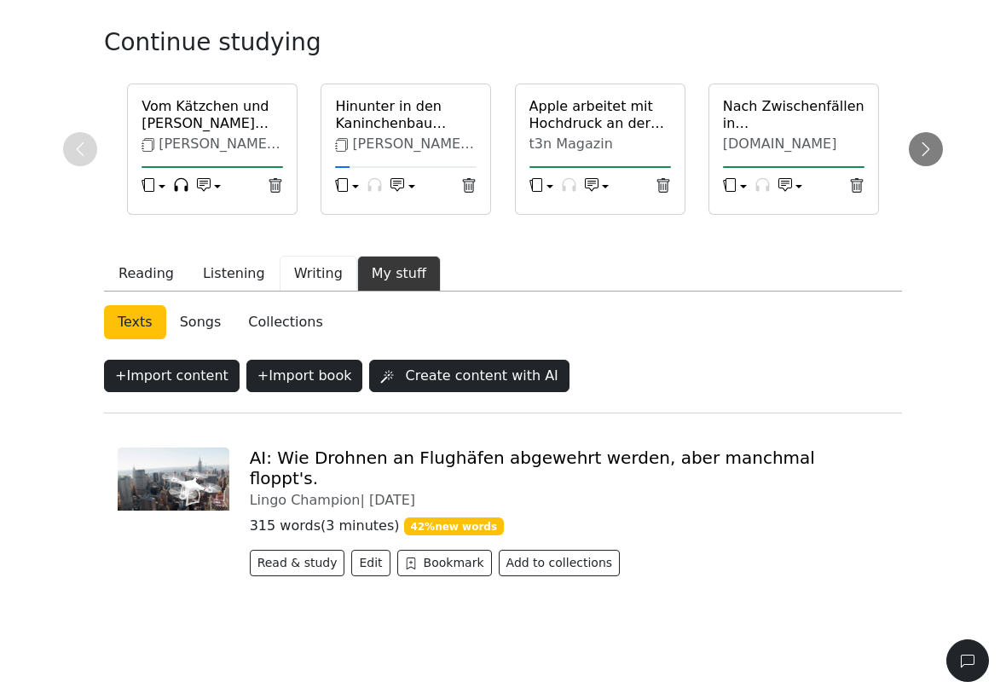
click at [304, 292] on button "Writing" at bounding box center [319, 274] width 78 height 36
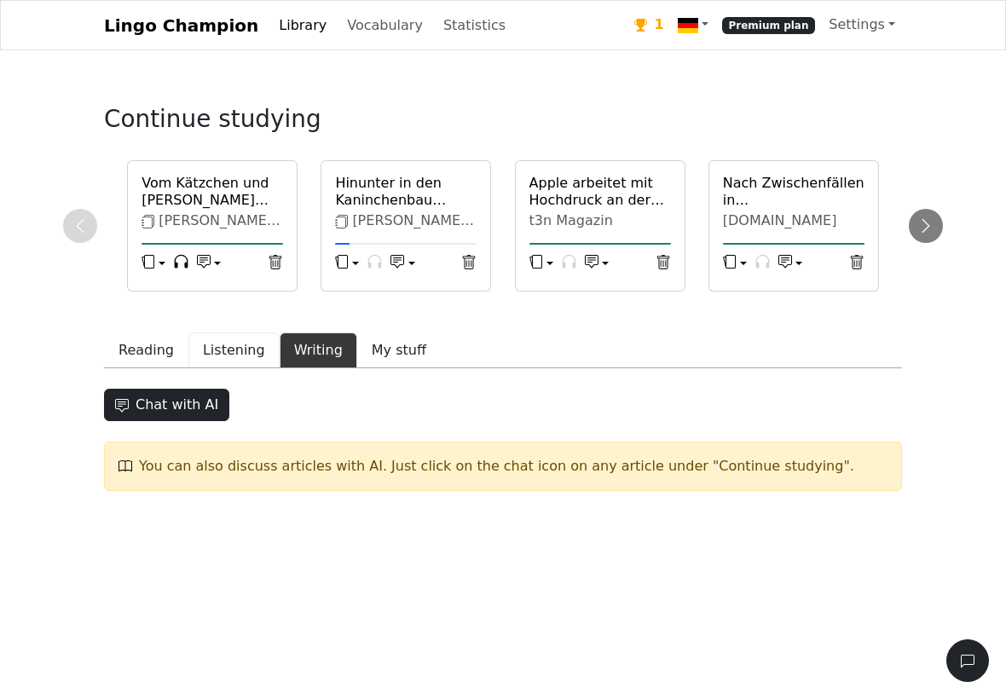
click at [232, 368] on button "Listening" at bounding box center [233, 351] width 91 height 36
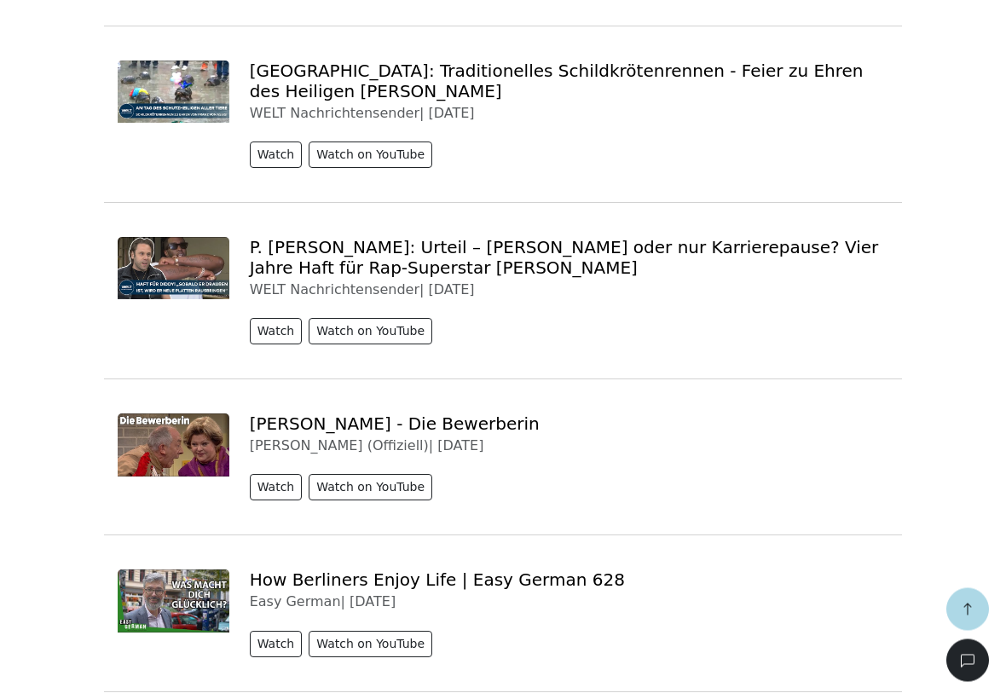
scroll to position [704, 0]
